Goal: Task Accomplishment & Management: Use online tool/utility

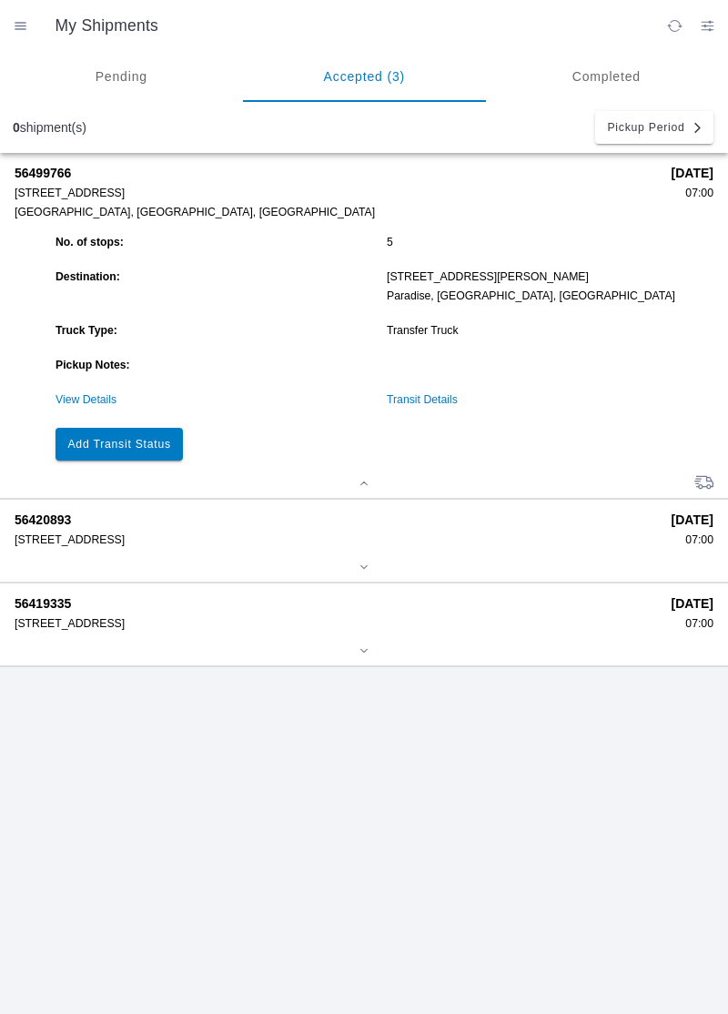
click at [0, 0] on slot "Add Transit Status" at bounding box center [0, 0] width 0 height 0
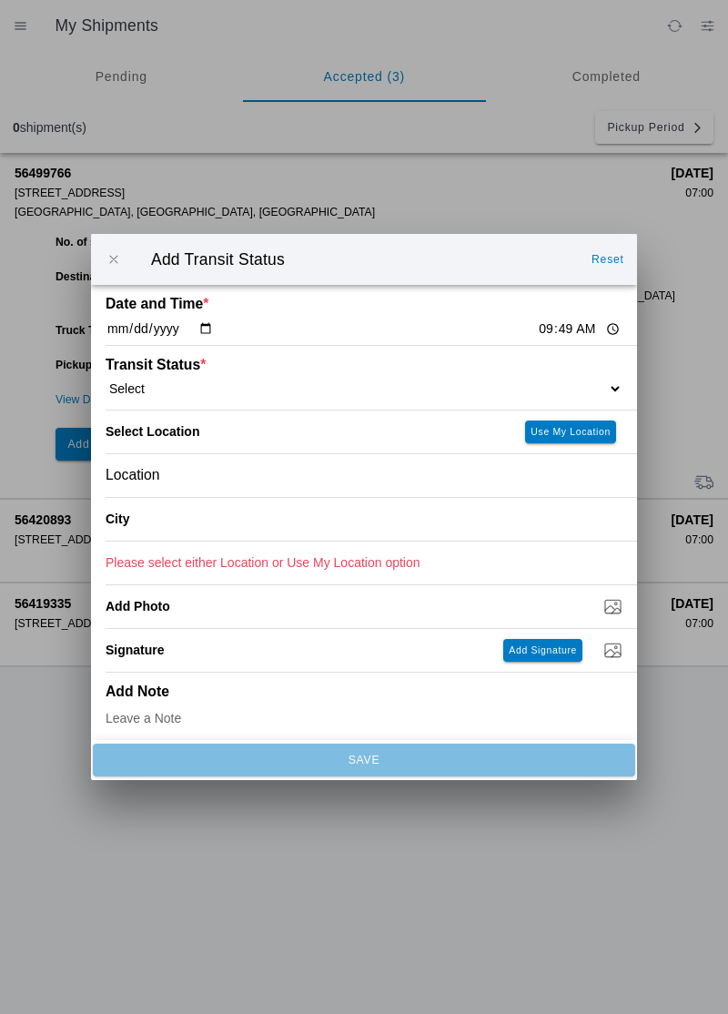
click at [580, 384] on select "Select Arrive at Drop Off Arrive at Pickup Break Start Break Stop Depart Drop O…" at bounding box center [364, 388] width 517 height 16
select select "ARVDLVLOC"
click at [0, 0] on slot "Use My Location" at bounding box center [0, 0] width 0 height 0
type input "Paradise"
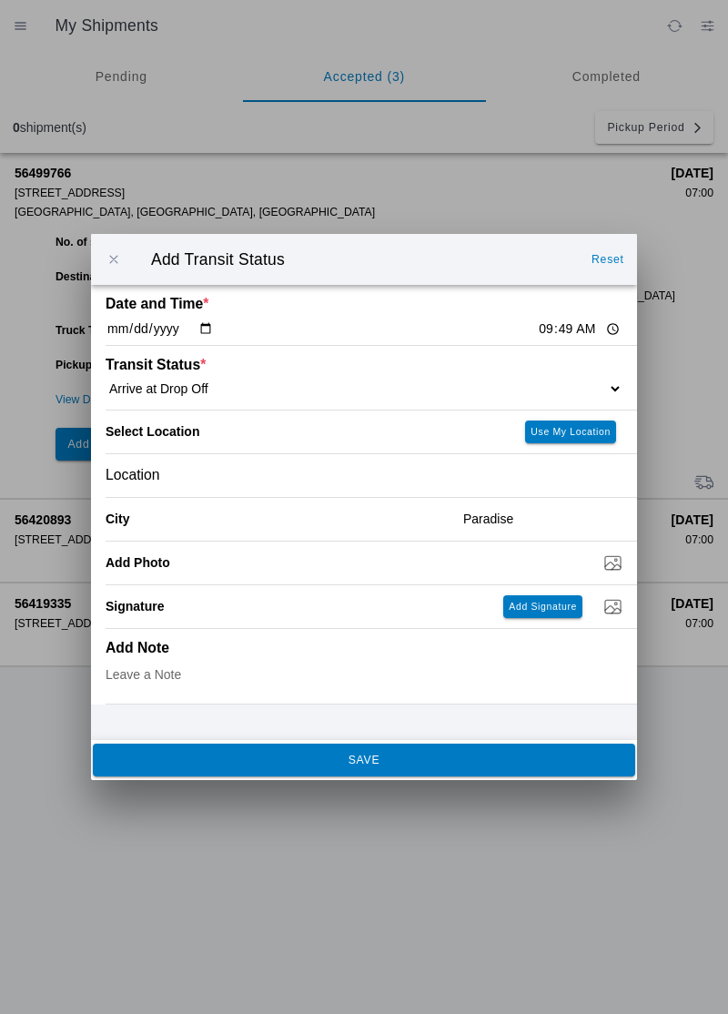
click at [542, 746] on button "SAVE" at bounding box center [364, 759] width 542 height 33
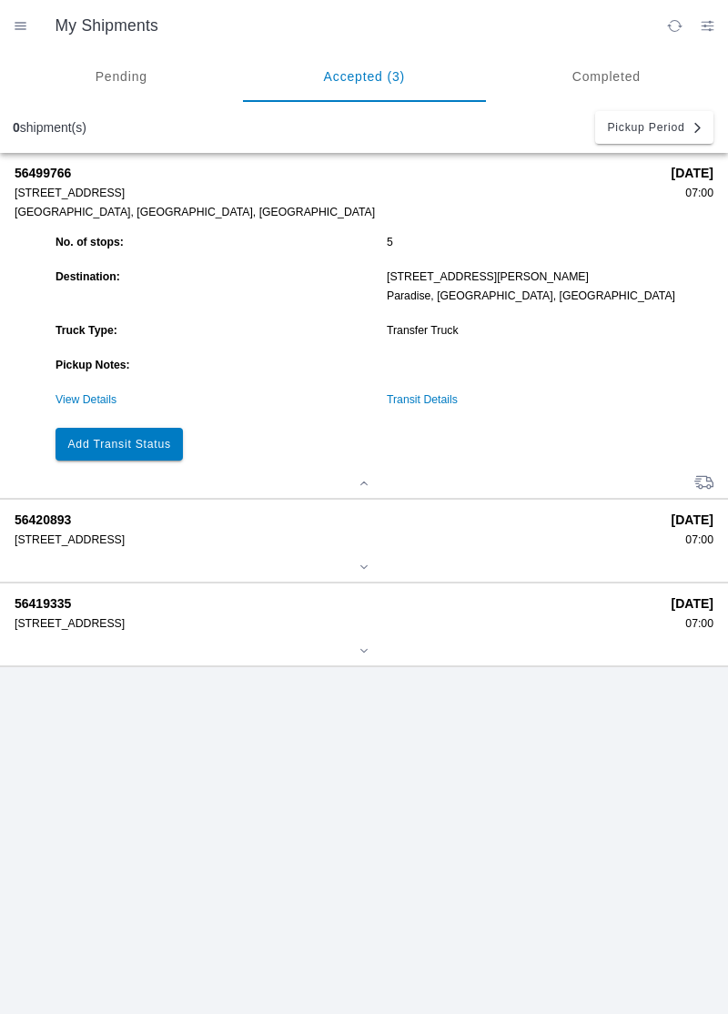
click at [0, 0] on slot "Add Transit Status" at bounding box center [0, 0] width 0 height 0
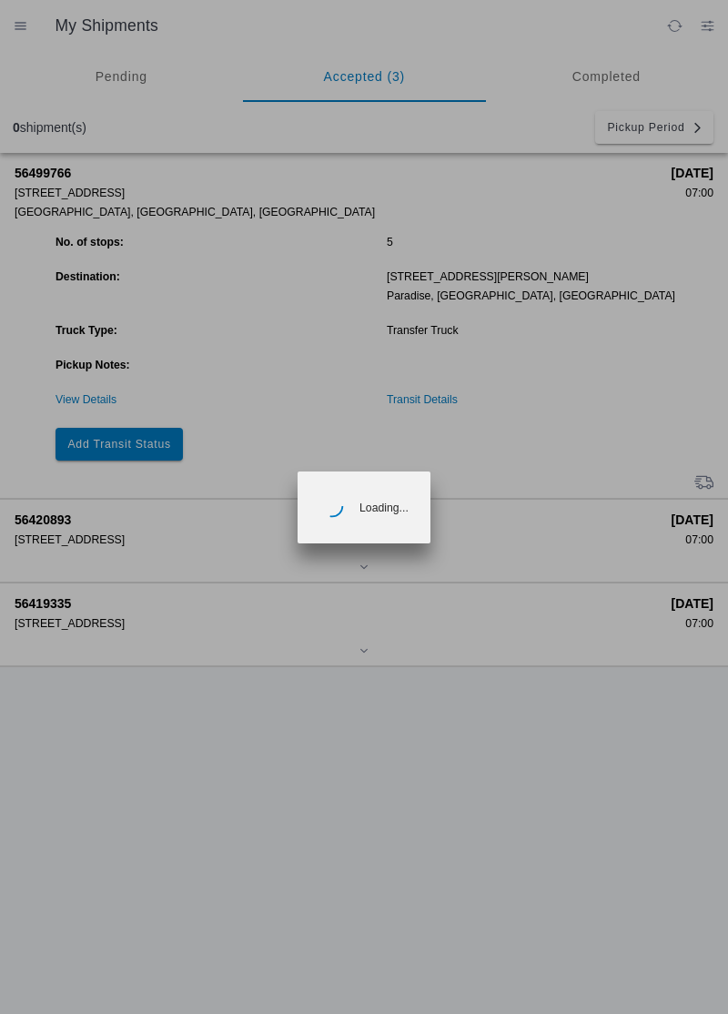
click at [136, 444] on ion-backdrop at bounding box center [364, 507] width 728 height 1014
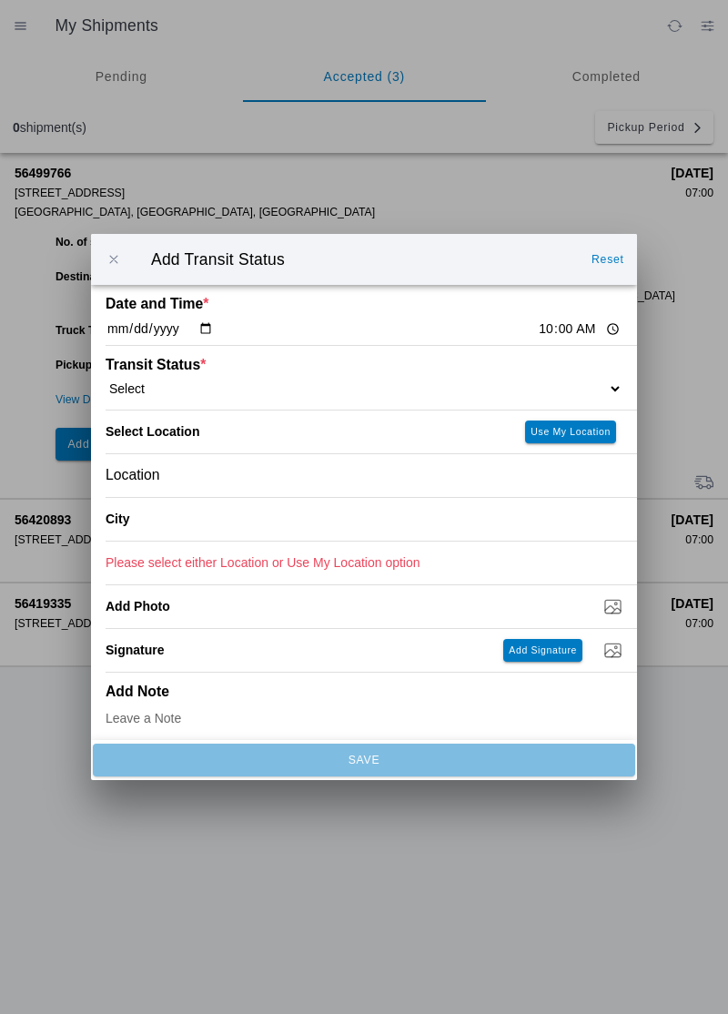
click at [459, 384] on select "Select Arrive at Drop Off Arrive at Pickup Break Start Break Stop Depart Drop O…" at bounding box center [364, 388] width 517 height 16
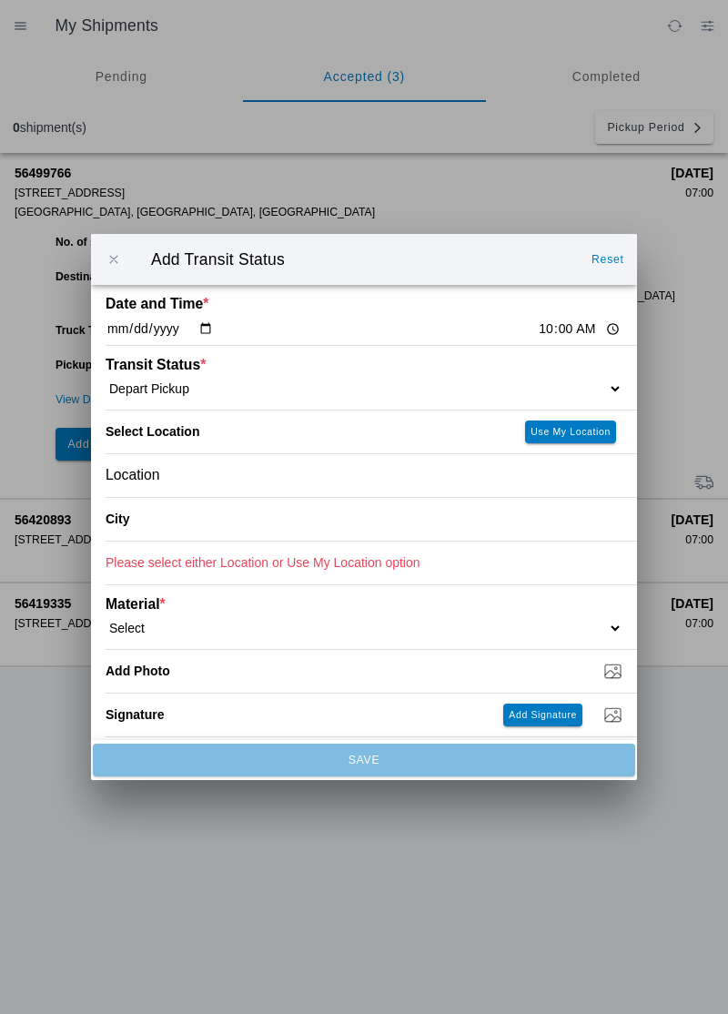
click at [493, 382] on select "Select Arrive at Drop Off Arrive at Pickup Break Start Break Stop Depart Drop O…" at bounding box center [364, 388] width 517 height 16
select select "DPTDLVLOC"
click at [0, 0] on slot "Use My Location" at bounding box center [0, 0] width 0 height 0
type input "Paradise"
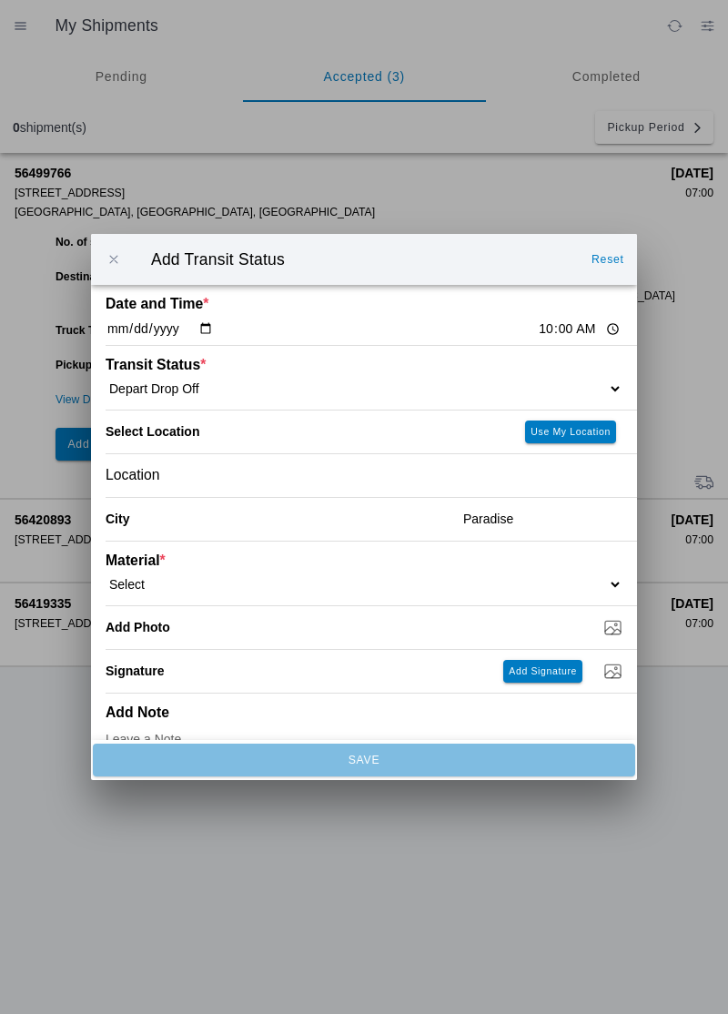
click at [539, 580] on select "Select 1" x 3" Rock 1" x 4" Rock 2" x 4" Rock Asphalt Cold Patch Backfill Spec …" at bounding box center [364, 584] width 517 height 16
select select "708650"
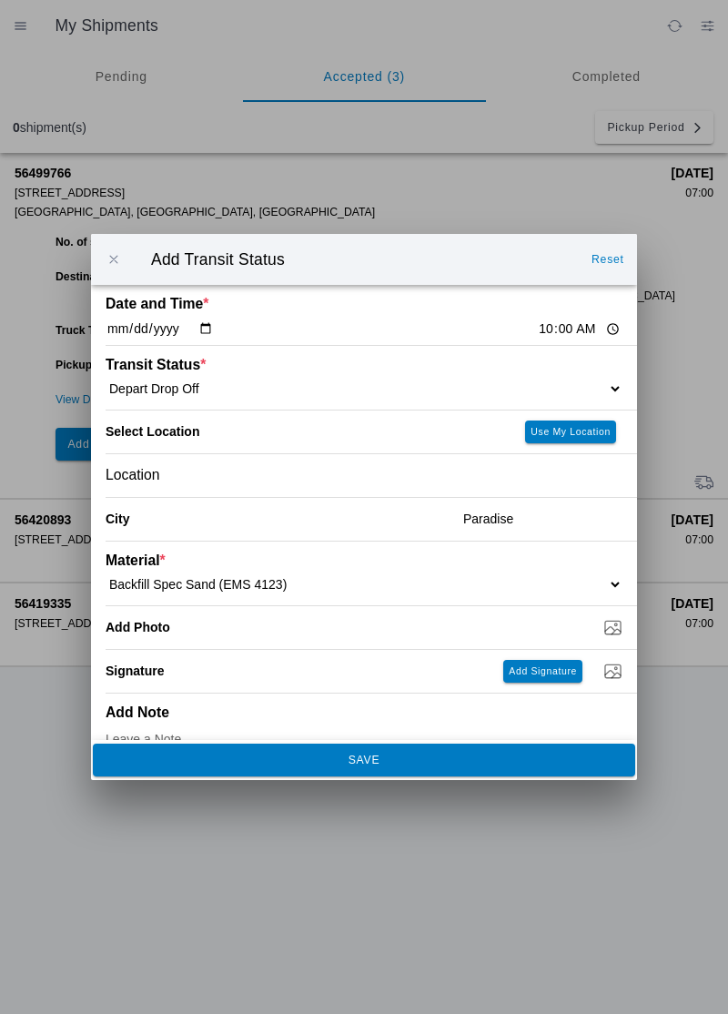
click at [450, 762] on span "SAVE" at bounding box center [364, 759] width 518 height 11
